Goal: Navigation & Orientation: Find specific page/section

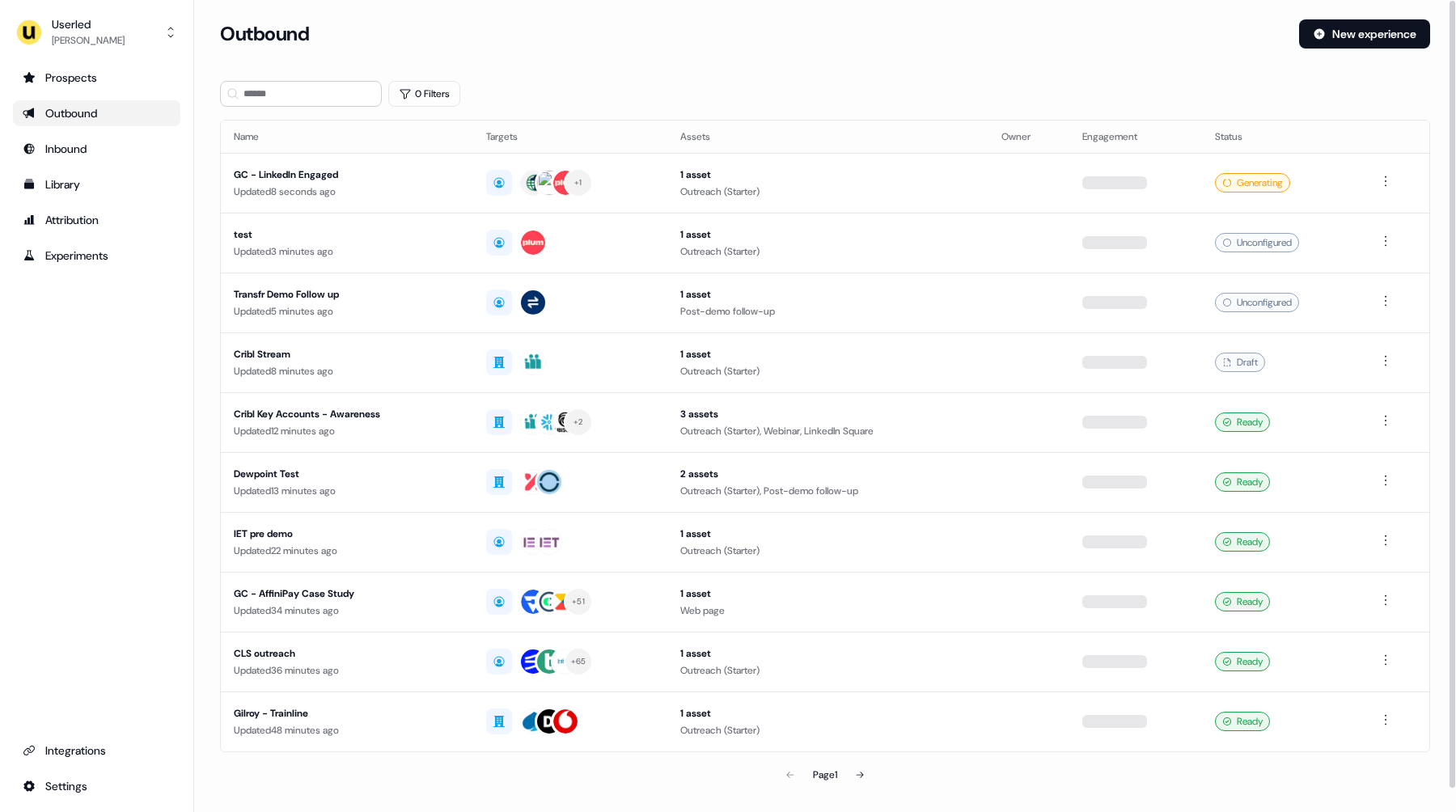
click at [70, 108] on div "Outbound" at bounding box center [96, 113] width 148 height 16
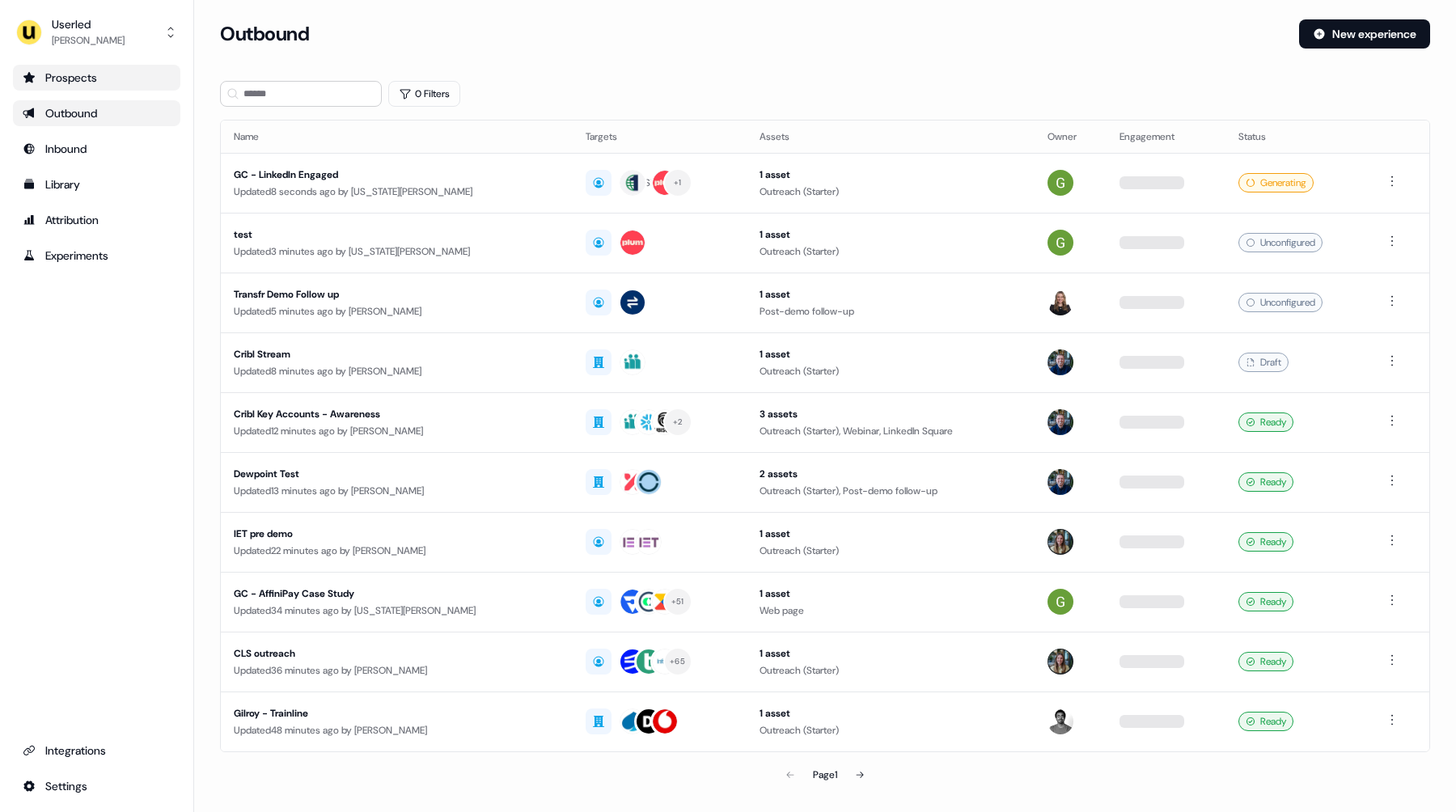
click at [70, 81] on div "Prospects" at bounding box center [96, 78] width 148 height 16
